Goal: Transaction & Acquisition: Purchase product/service

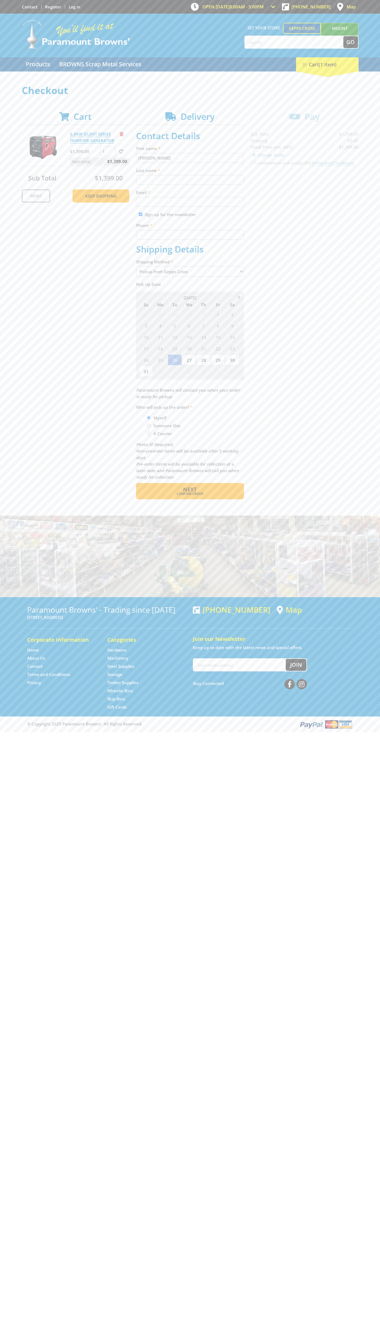
type input "[PERSON_NAME]"
type input "[EMAIL_ADDRESS][DOMAIN_NAME]"
type input "0293744000"
click at [190, 490] on span "Next" at bounding box center [190, 489] width 14 height 7
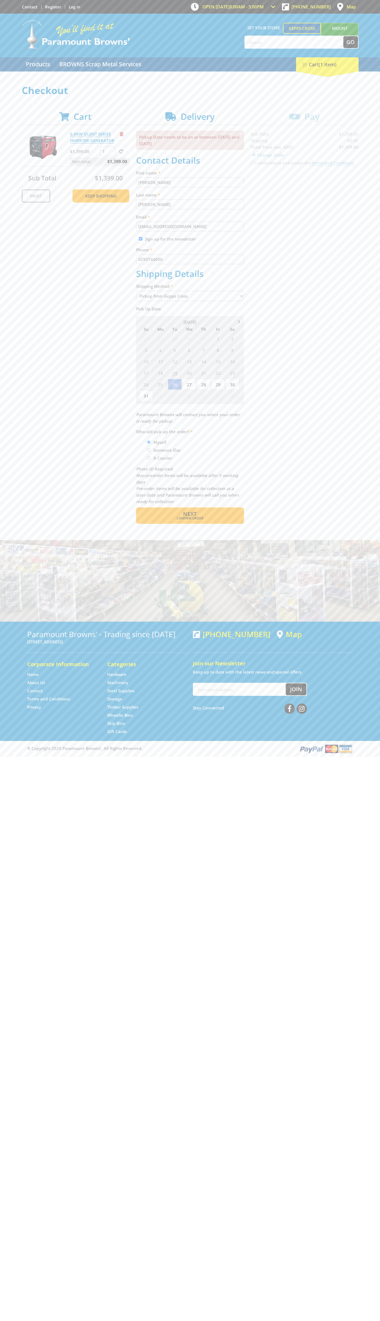
type input "[PERSON_NAME]"
click at [190, 519] on span "Confirm order" at bounding box center [190, 518] width 85 height 3
click at [190, 514] on span "Next" at bounding box center [190, 513] width 14 height 7
